Goal: Task Accomplishment & Management: Manage account settings

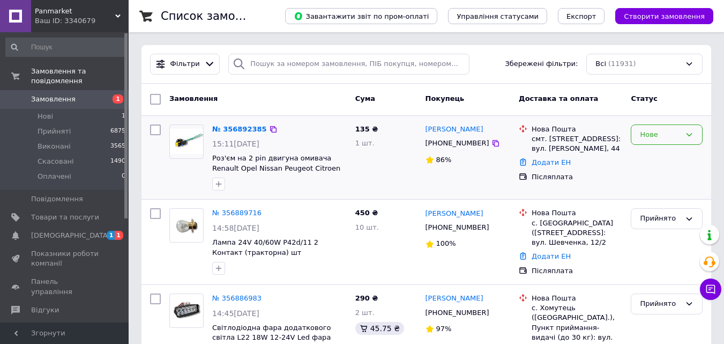
click at [685, 130] on div "Нове" at bounding box center [667, 134] width 72 height 21
click at [674, 153] on li "Прийнято" at bounding box center [666, 157] width 71 height 20
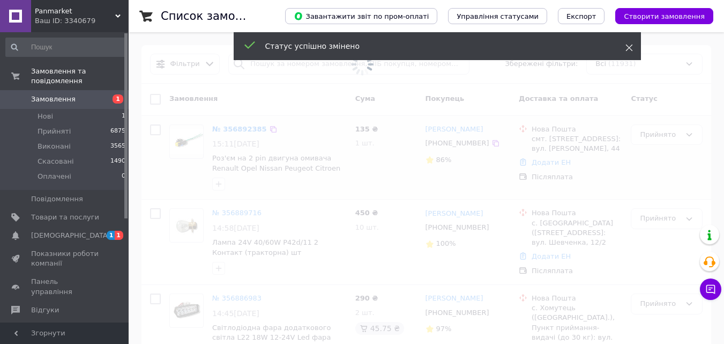
click at [627, 46] on use at bounding box center [629, 47] width 7 height 7
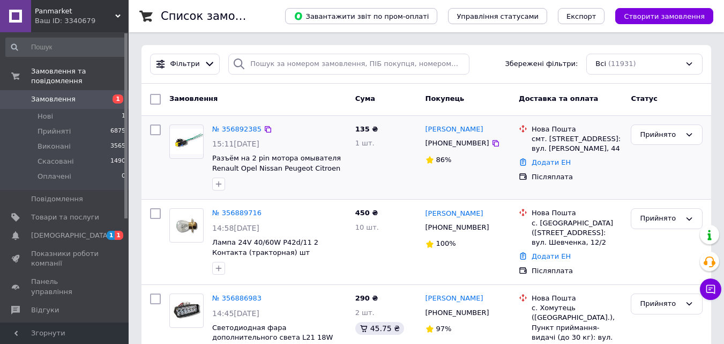
scroll to position [107, 0]
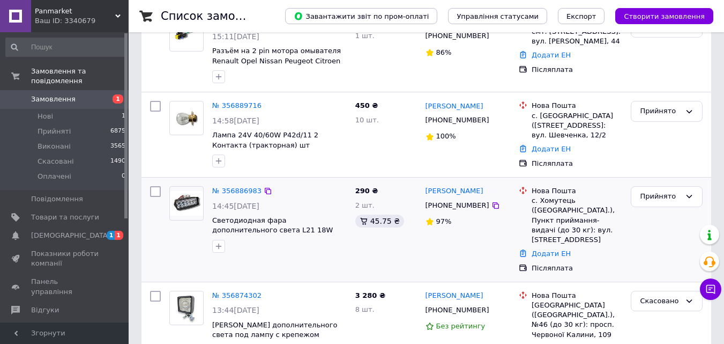
click at [356, 248] on div "290 ₴ 2 шт. 45.75 ₴" at bounding box center [386, 229] width 70 height 95
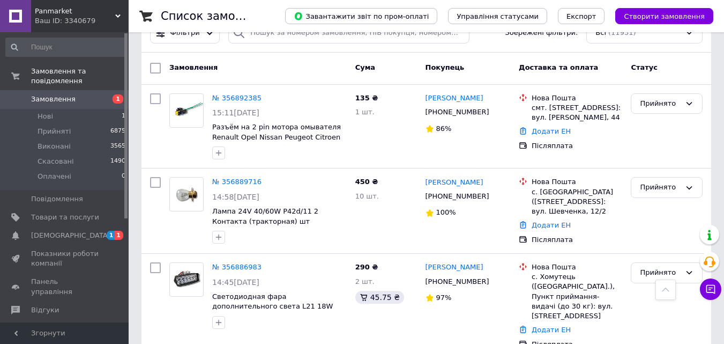
scroll to position [0, 0]
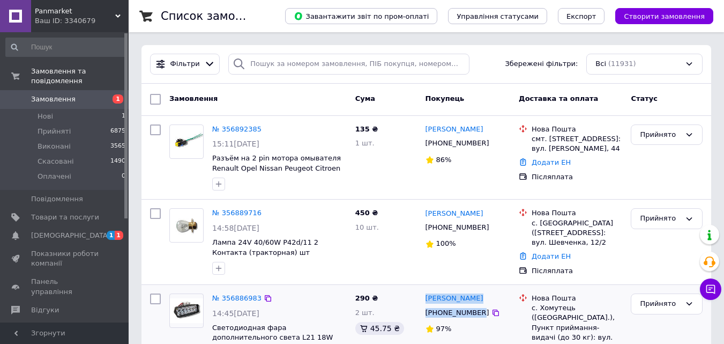
drag, startPoint x: 422, startPoint y: 298, endPoint x: 474, endPoint y: 312, distance: 53.3
click at [474, 312] on div "Анатолий Кот +380979964177 97%" at bounding box center [468, 336] width 94 height 95
copy div "Анатолий Кот +380979964177"
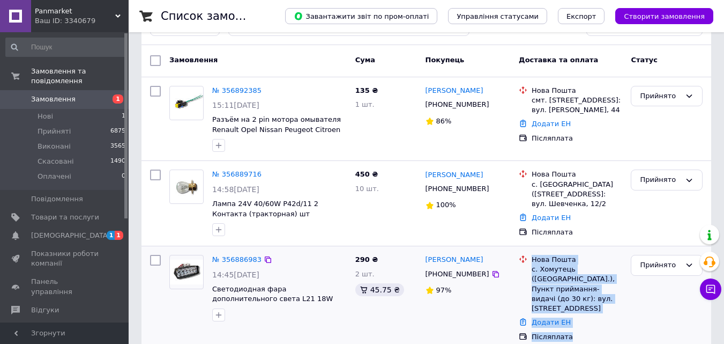
scroll to position [84, 0]
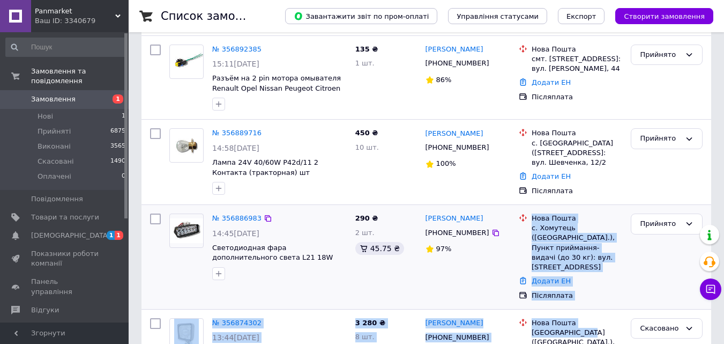
drag, startPoint x: 555, startPoint y: 320, endPoint x: 582, endPoint y: 336, distance: 31.5
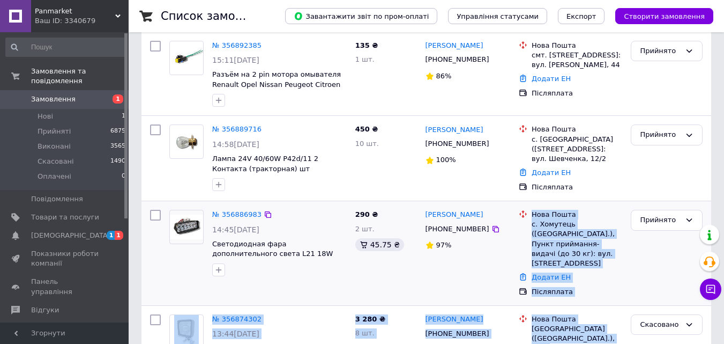
click at [589, 270] on div "Додати ЕН" at bounding box center [577, 277] width 95 height 14
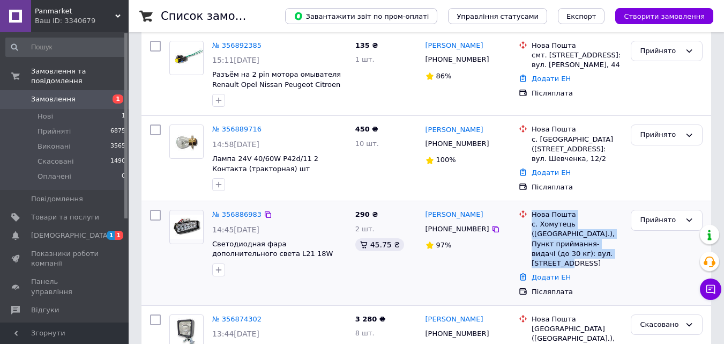
drag, startPoint x: 533, startPoint y: 213, endPoint x: 578, endPoint y: 250, distance: 58.7
click at [578, 250] on div "Нова Пошта с. Хомутець (Житомирська обл.), Пункт приймання-видачі (до 30 кг): в…" at bounding box center [577, 239] width 95 height 58
copy div "Нова Пошта с. Хомутець (Житомирська обл.), Пункт приймання-видачі (до 30 кг): в…"
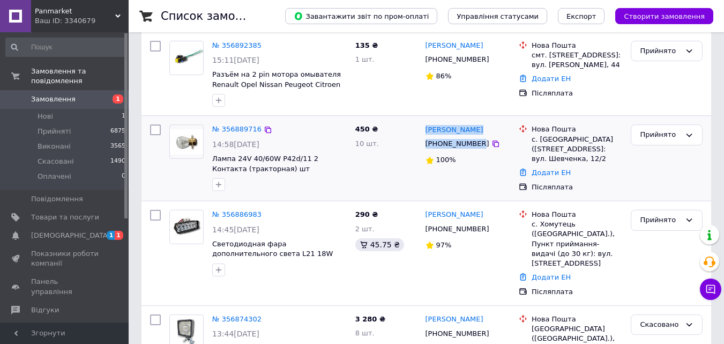
drag, startPoint x: 424, startPoint y: 129, endPoint x: 475, endPoint y: 146, distance: 53.7
click at [475, 146] on div "Олексій Костенко +380660830448 100%" at bounding box center [468, 158] width 94 height 76
copy div "Олексій Костенко +380660830448"
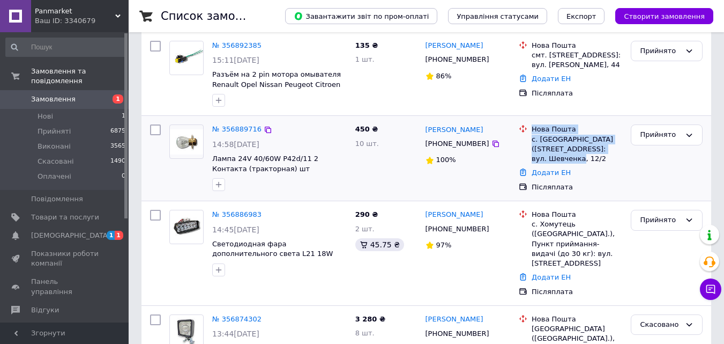
drag, startPoint x: 530, startPoint y: 128, endPoint x: 546, endPoint y: 161, distance: 36.4
click at [546, 161] on div "Нова Пошта с. Терешки (Полтавська обл.), №1: вул. Шевченка, 12/2" at bounding box center [577, 143] width 95 height 39
copy div "Нова Пошта с. Терешки (Полтавська обл.), №1: вул. Шевченка, 12/2"
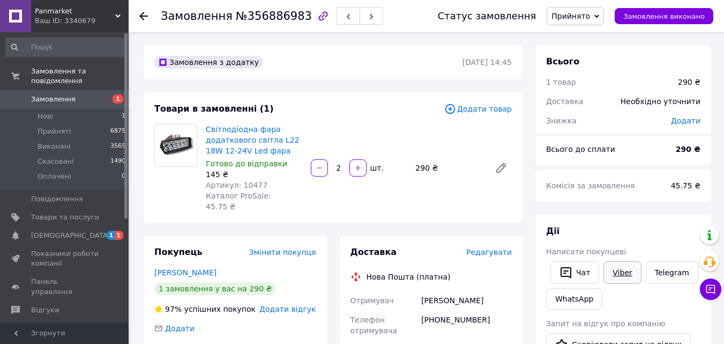
click at [612, 267] on link "Viber" at bounding box center [623, 272] width 38 height 23
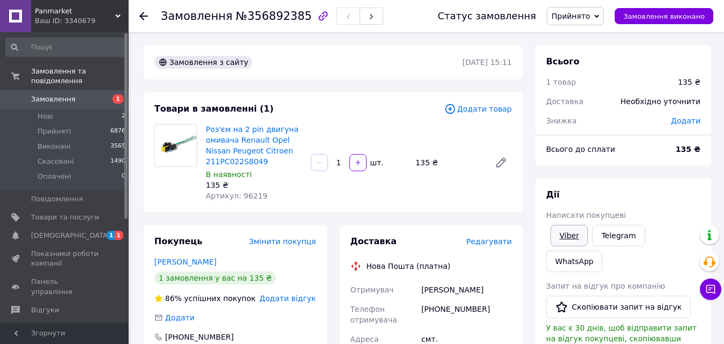
click at [579, 229] on link "Viber" at bounding box center [570, 235] width 38 height 21
click at [191, 257] on link "Романко Яна" at bounding box center [185, 261] width 62 height 9
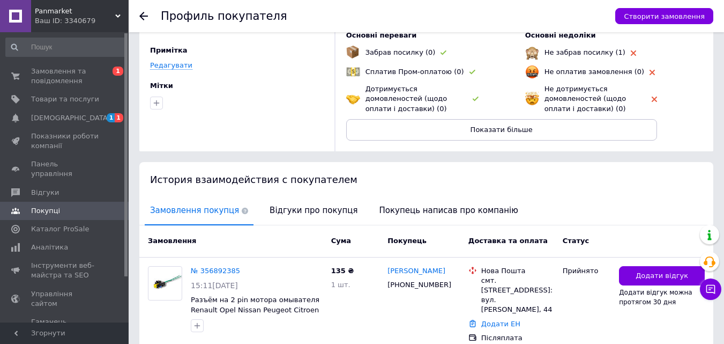
scroll to position [122, 0]
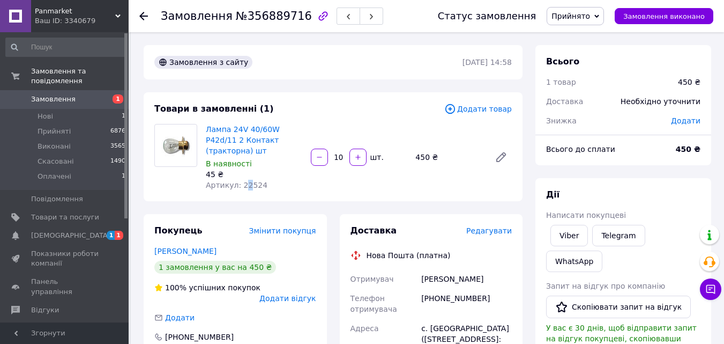
click at [244, 181] on span "Артикул: 22524" at bounding box center [237, 185] width 62 height 9
click at [274, 180] on div "Артикул: 22524" at bounding box center [254, 185] width 96 height 11
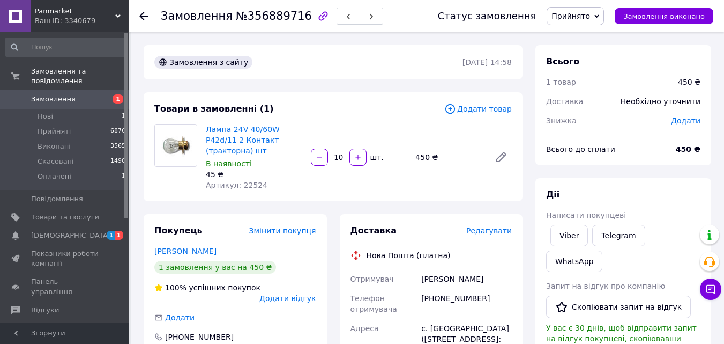
click at [256, 181] on span "Артикул: 22524" at bounding box center [237, 185] width 62 height 9
click at [242, 181] on span "Артикул: 22524" at bounding box center [237, 185] width 62 height 9
copy span "22524"
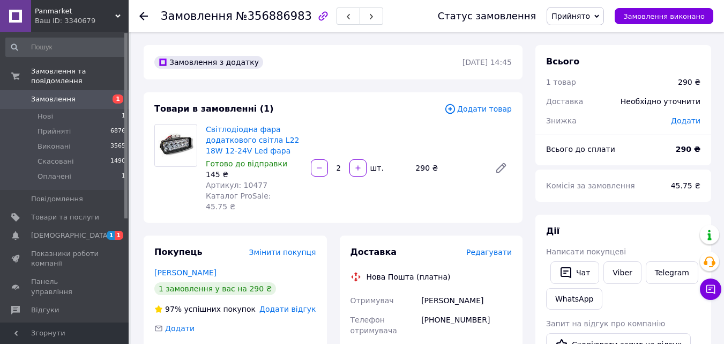
click at [252, 184] on span "Артикул: 10477" at bounding box center [237, 185] width 62 height 9
copy span "10477"
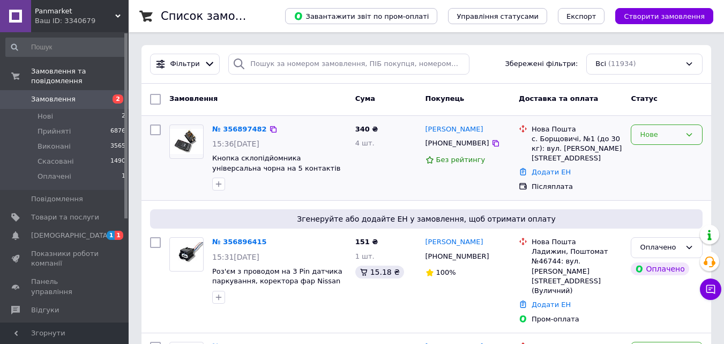
click at [661, 142] on div "Нове" at bounding box center [667, 134] width 72 height 21
click at [656, 159] on li "Прийнято" at bounding box center [666, 157] width 71 height 20
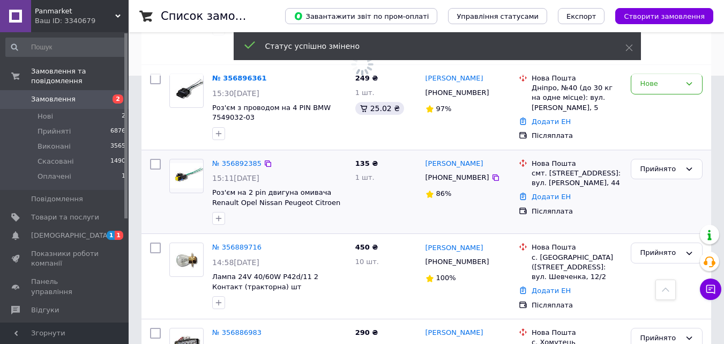
scroll to position [107, 0]
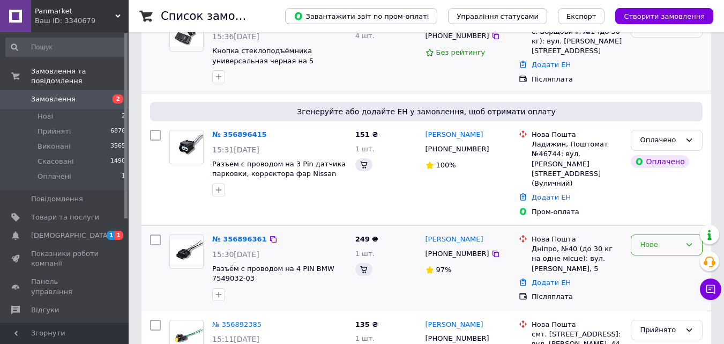
click at [665, 239] on div "Нове" at bounding box center [660, 244] width 41 height 11
click at [661, 257] on li "Прийнято" at bounding box center [666, 267] width 71 height 20
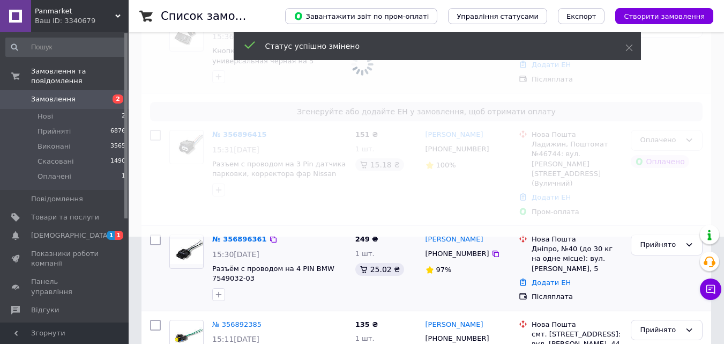
click at [688, 137] on span at bounding box center [362, 65] width 724 height 344
click at [629, 46] on icon at bounding box center [630, 48] width 8 height 8
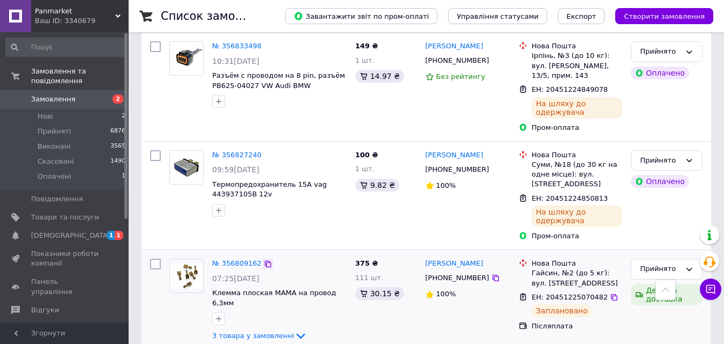
scroll to position [1287, 0]
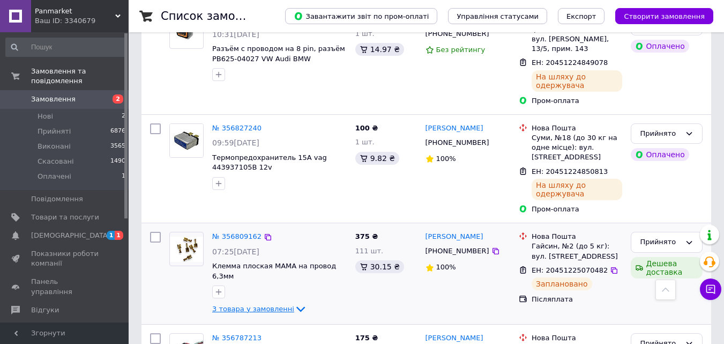
click at [267, 304] on span "3 товара у замовленні" at bounding box center [253, 308] width 82 height 8
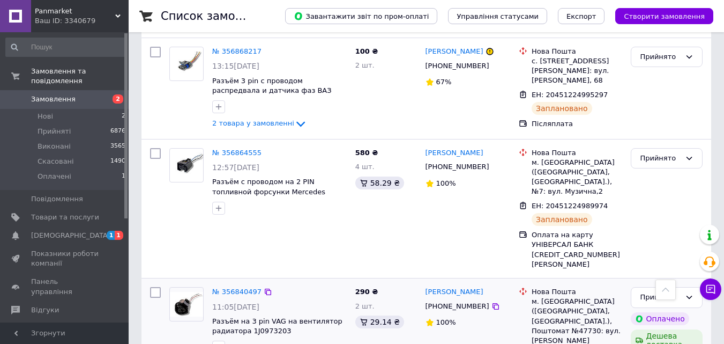
scroll to position [751, 0]
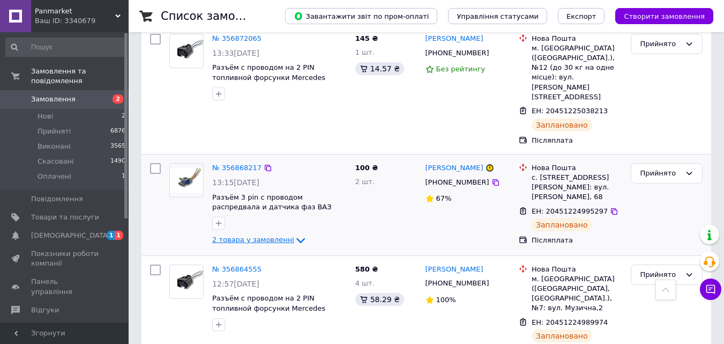
click at [245, 235] on span "2 товара у замовленні" at bounding box center [253, 239] width 82 height 8
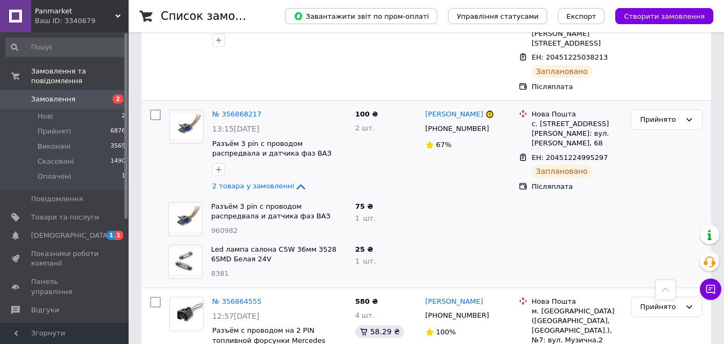
scroll to position [1072, 0]
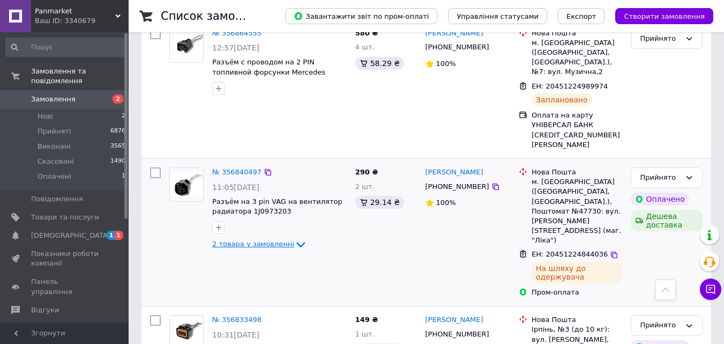
click at [266, 240] on span "2 товара у замовленні" at bounding box center [253, 244] width 82 height 8
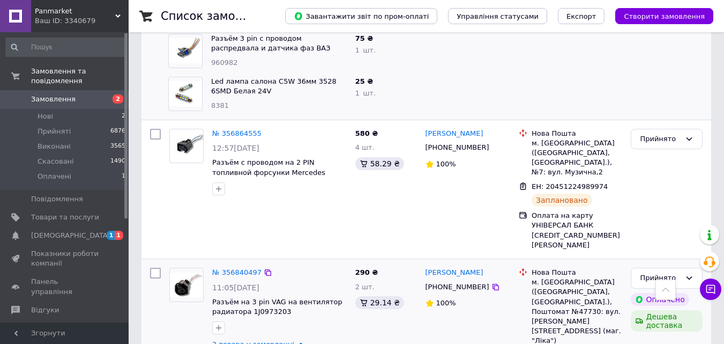
scroll to position [1179, 0]
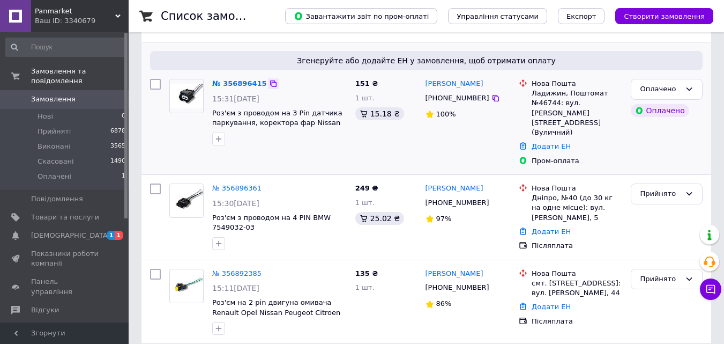
scroll to position [214, 0]
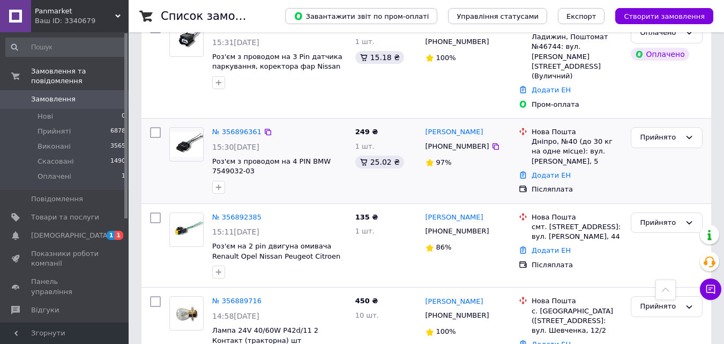
click at [308, 179] on div at bounding box center [279, 187] width 139 height 17
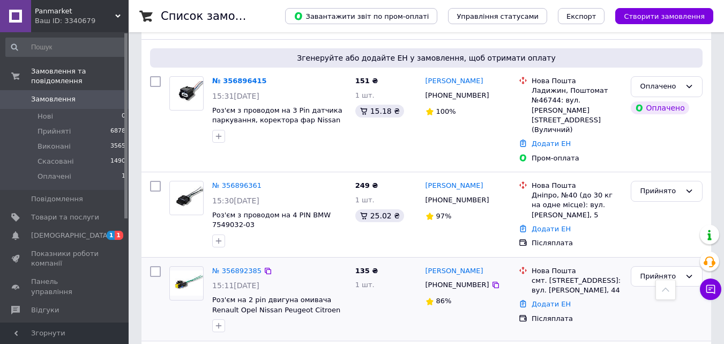
scroll to position [107, 0]
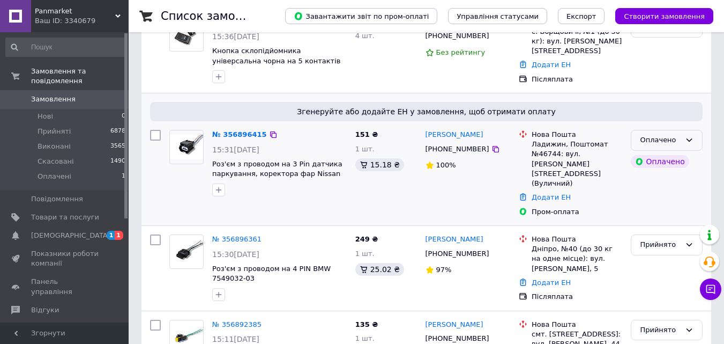
click at [686, 143] on icon at bounding box center [689, 140] width 9 height 9
click at [663, 160] on li "Прийнято" at bounding box center [666, 163] width 71 height 20
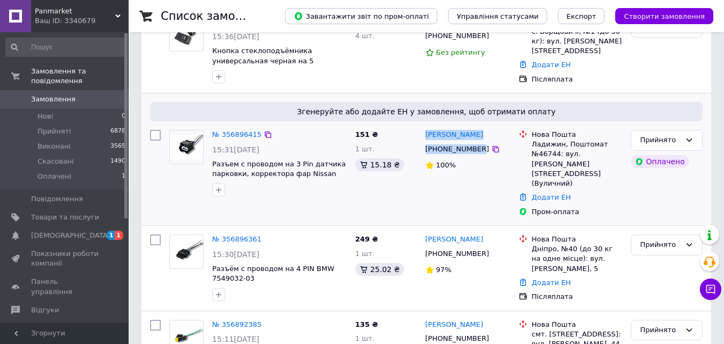
drag, startPoint x: 425, startPoint y: 131, endPoint x: 475, endPoint y: 151, distance: 54.7
click at [475, 151] on div "Сергій Рудик +380663276656 100%" at bounding box center [468, 172] width 94 height 95
copy div "Сергій Рудик +380663276656"
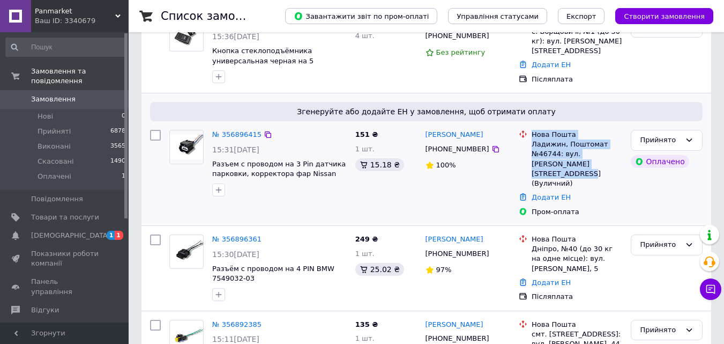
drag, startPoint x: 533, startPoint y: 133, endPoint x: 611, endPoint y: 166, distance: 83.6
click at [611, 166] on div "Нова Пошта Ладижин, Поштомат №46744: вул. Петра Кравчика, 9 (Вуличний)" at bounding box center [577, 159] width 95 height 58
copy div "Нова Пошта Ладижин, Поштомат №46744: вул. Петра Кравчика, 9 (Вуличний)"
click at [478, 166] on div "100%" at bounding box center [468, 165] width 85 height 10
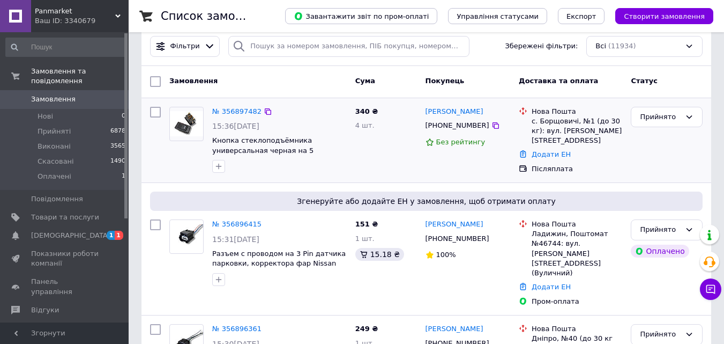
scroll to position [0, 0]
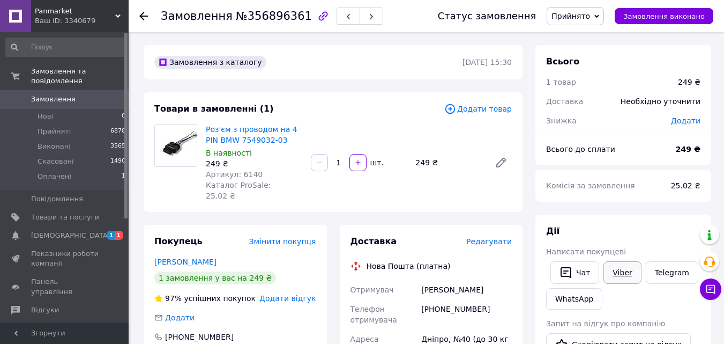
click at [620, 270] on link "Viber" at bounding box center [623, 272] width 38 height 23
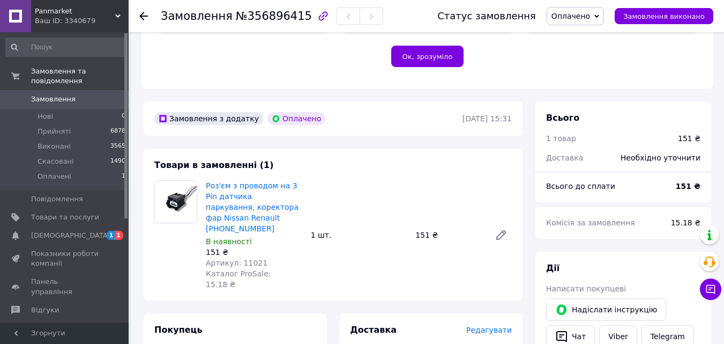
scroll to position [268, 0]
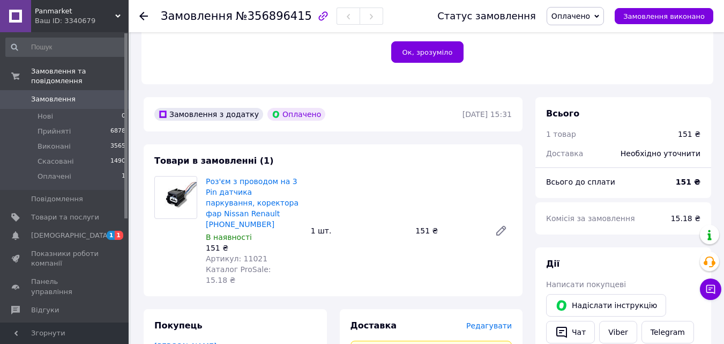
click at [250, 254] on span "Артикул: 11021" at bounding box center [237, 258] width 62 height 9
copy span "11021"
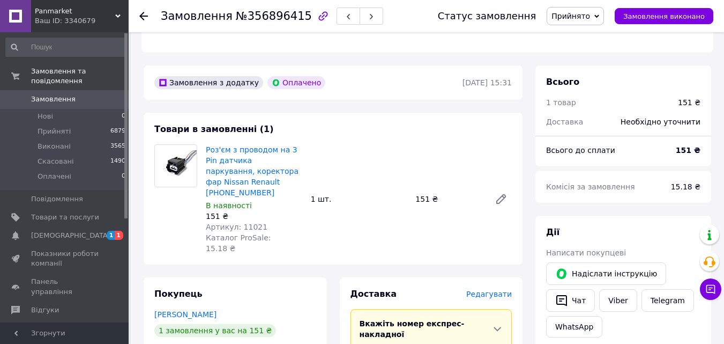
scroll to position [429, 0]
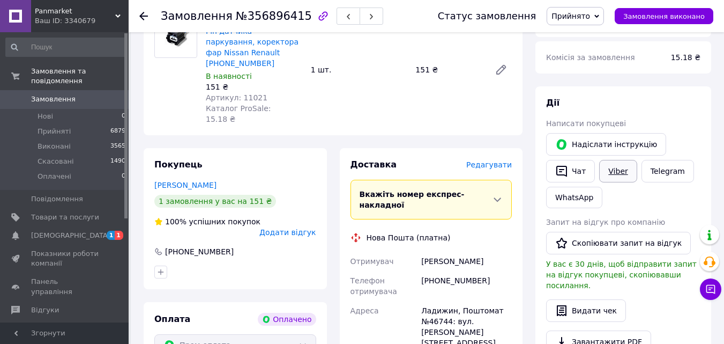
click at [619, 160] on link "Viber" at bounding box center [618, 171] width 38 height 23
click at [573, 196] on link "WhatsApp" at bounding box center [574, 197] width 56 height 21
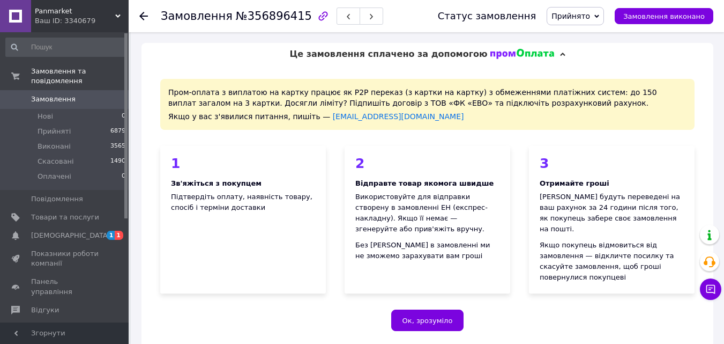
scroll to position [429, 0]
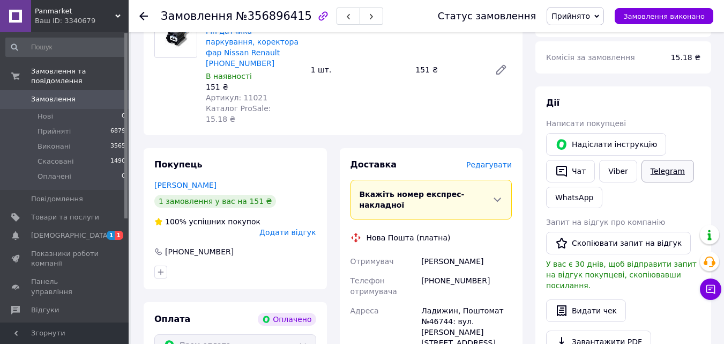
click at [657, 160] on link "Telegram" at bounding box center [668, 171] width 53 height 23
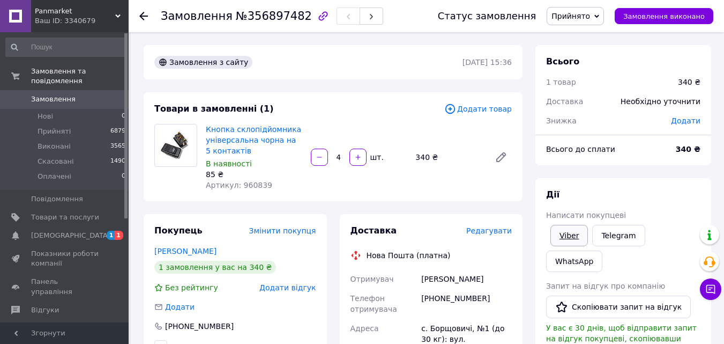
click at [565, 237] on link "Viber" at bounding box center [570, 235] width 38 height 21
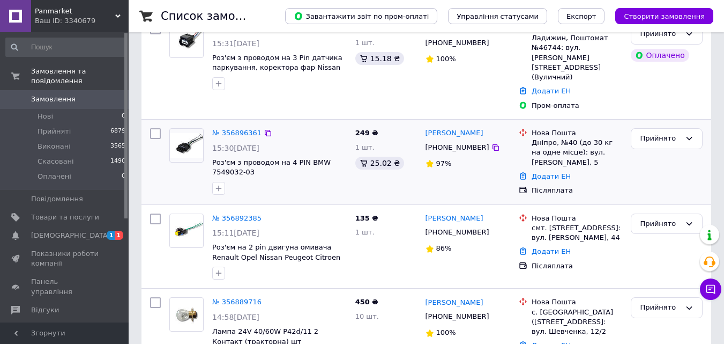
scroll to position [214, 0]
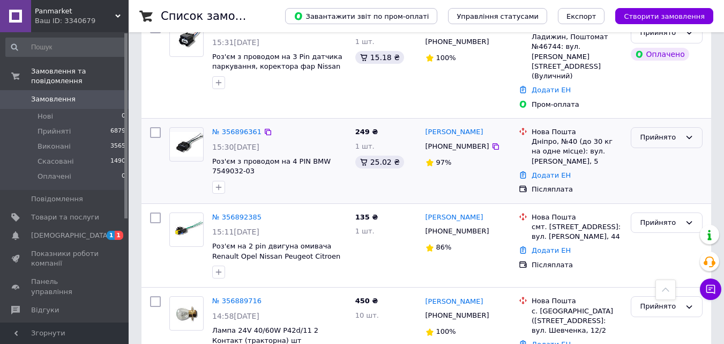
click at [653, 132] on div "Прийнято" at bounding box center [660, 137] width 41 height 11
click at [653, 169] on li "Скасовано" at bounding box center [666, 179] width 71 height 20
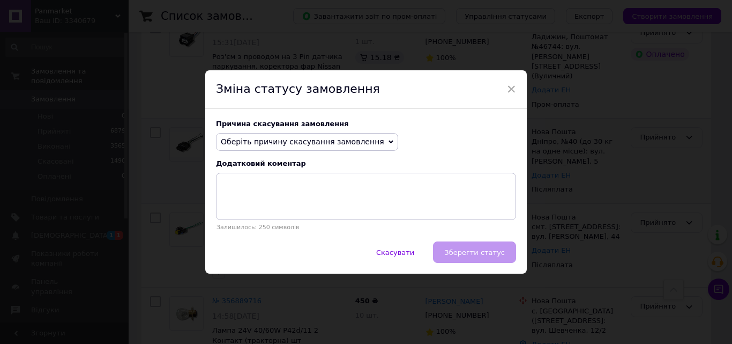
click at [355, 146] on span "Оберіть причину скасування замовлення" at bounding box center [303, 141] width 164 height 9
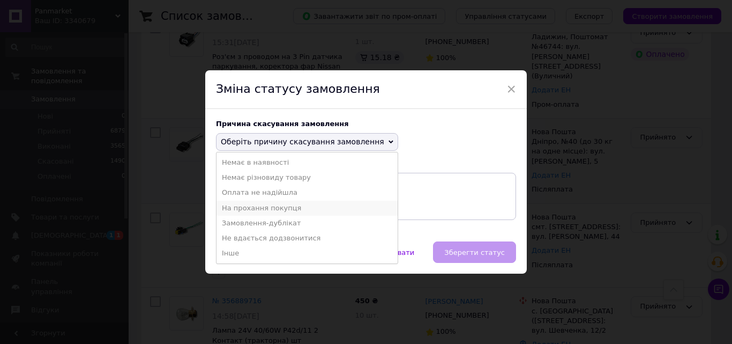
click at [293, 203] on li "На прохання покупця" at bounding box center [307, 207] width 181 height 15
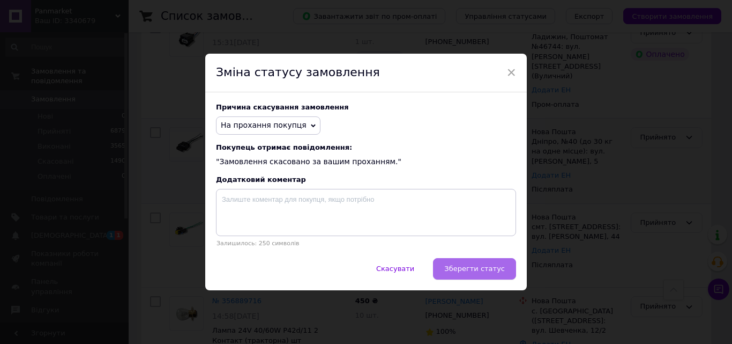
click at [466, 262] on button "Зберегти статус" at bounding box center [474, 268] width 83 height 21
